Goal: Task Accomplishment & Management: Manage account settings

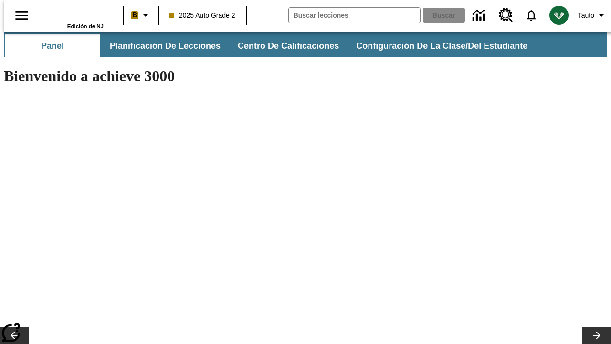
type input "-1"
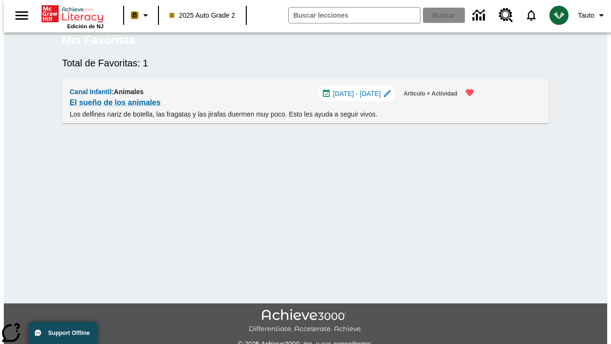
click at [359, 99] on span "[DATE] - [DATE]" at bounding box center [357, 94] width 48 height 10
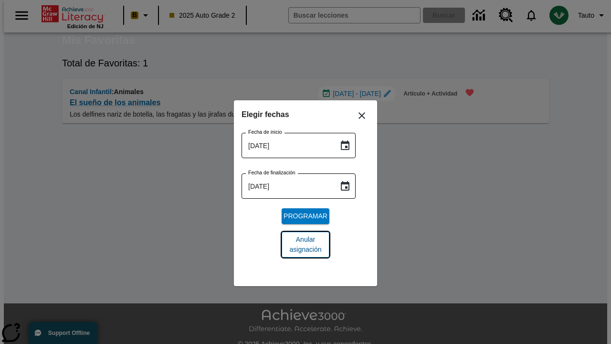
click at [306, 244] on span "Anular asignación" at bounding box center [305, 244] width 32 height 20
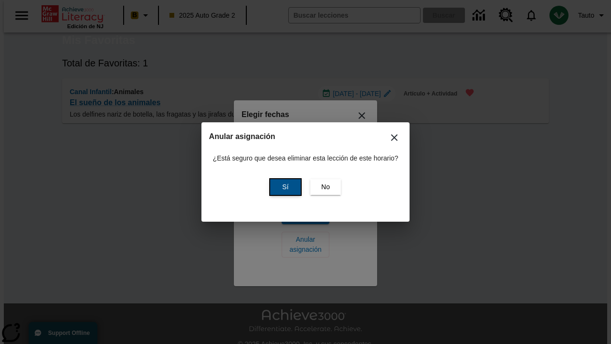
click at [284, 187] on span "Sí" at bounding box center [285, 187] width 6 height 10
